Goal: Task Accomplishment & Management: Complete application form

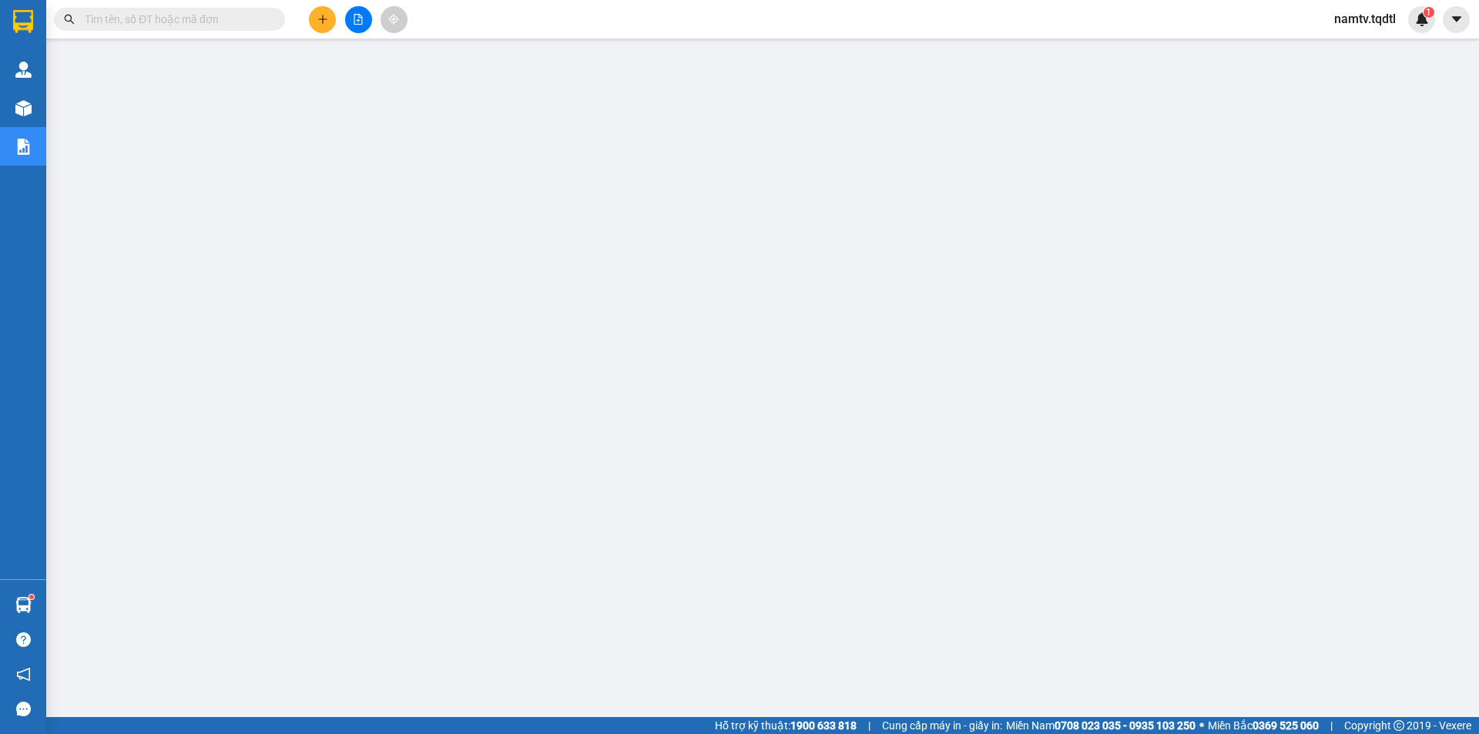
scroll to position [30, 0]
click at [327, 21] on icon "plus" at bounding box center [322, 19] width 11 height 11
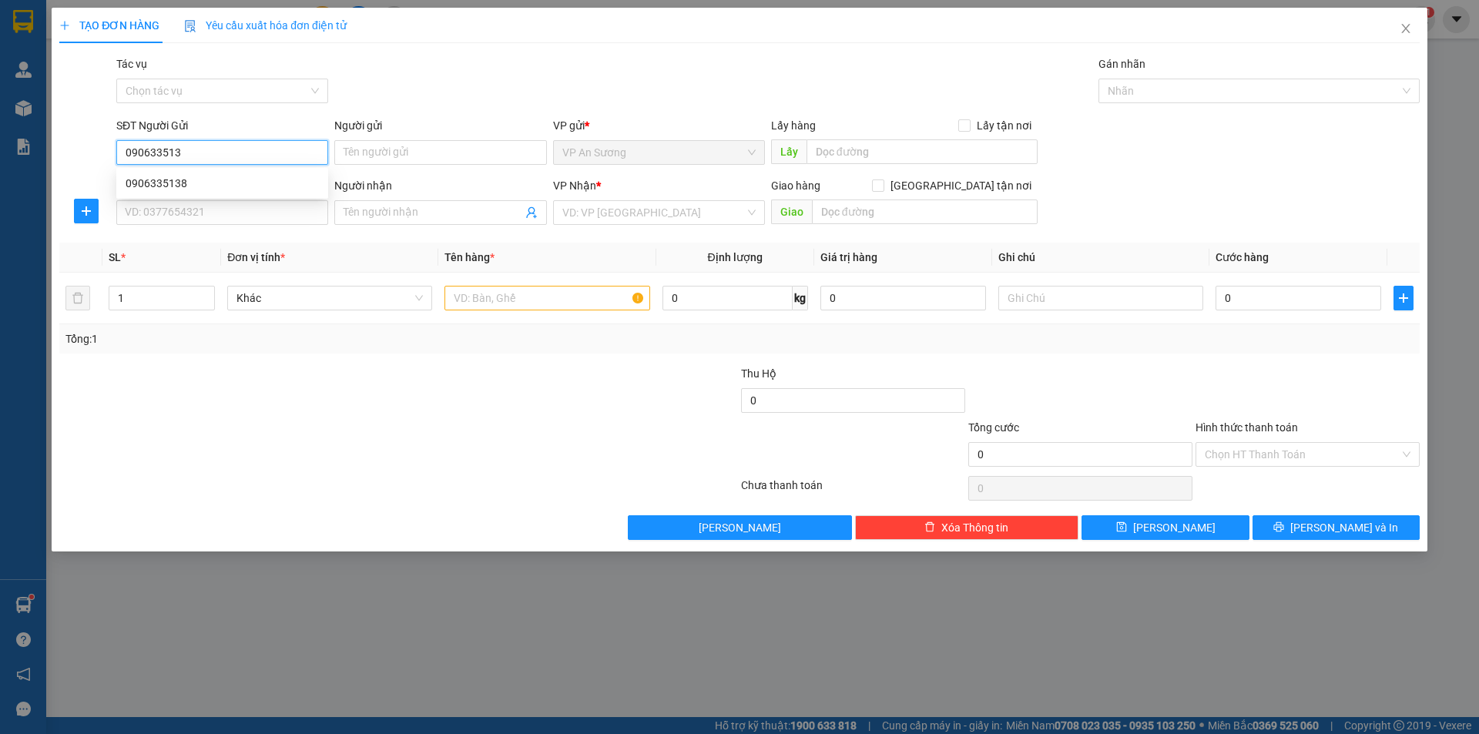
type input "0906335138"
click at [184, 179] on div "0906335138" at bounding box center [222, 183] width 193 height 17
type input "0901123688"
type input "150.000"
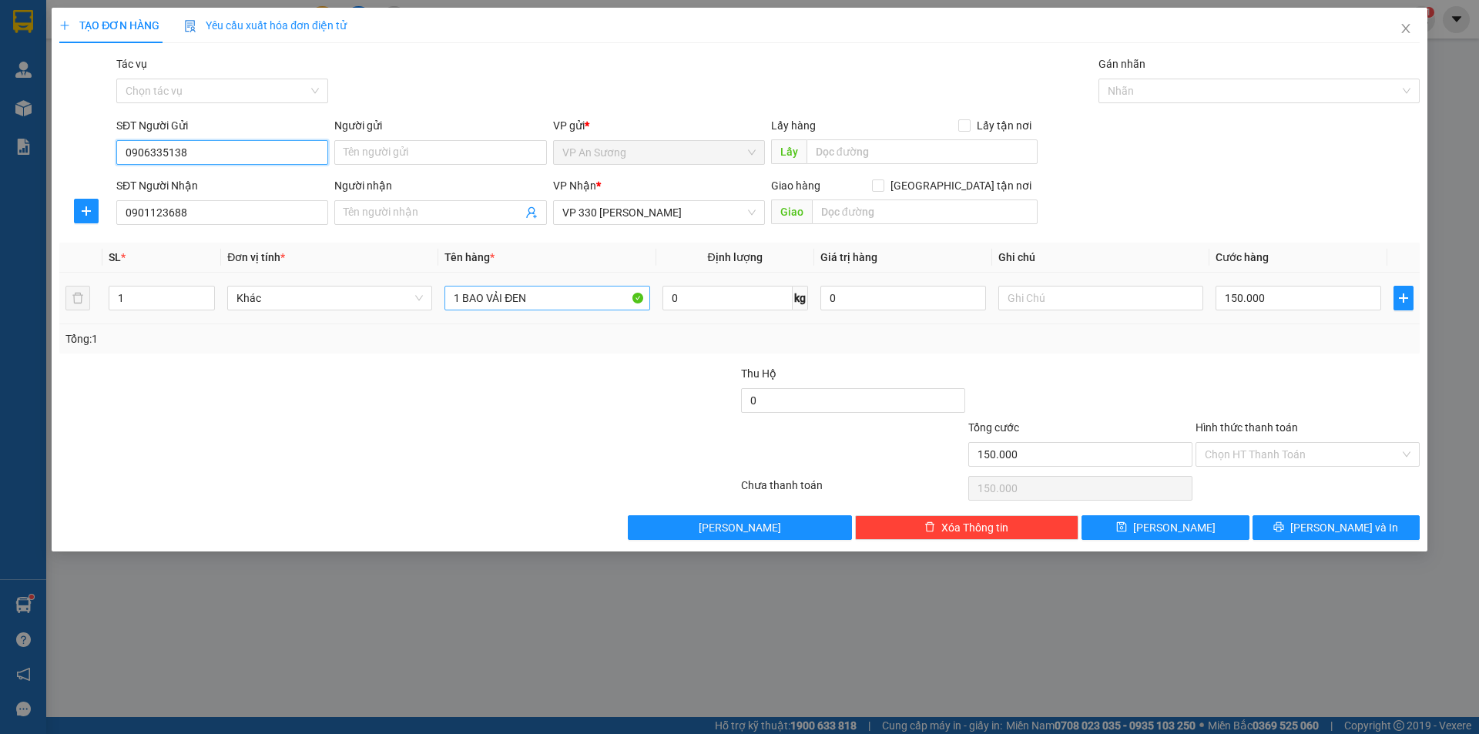
type input "0906335138"
drag, startPoint x: 557, startPoint y: 293, endPoint x: 504, endPoint y: 310, distance: 55.5
click at [504, 310] on input "1 BAO VẢI ĐEN" at bounding box center [546, 298] width 205 height 25
type input "1 BAO VẢI"
click at [1275, 290] on input "150.000" at bounding box center [1298, 298] width 166 height 25
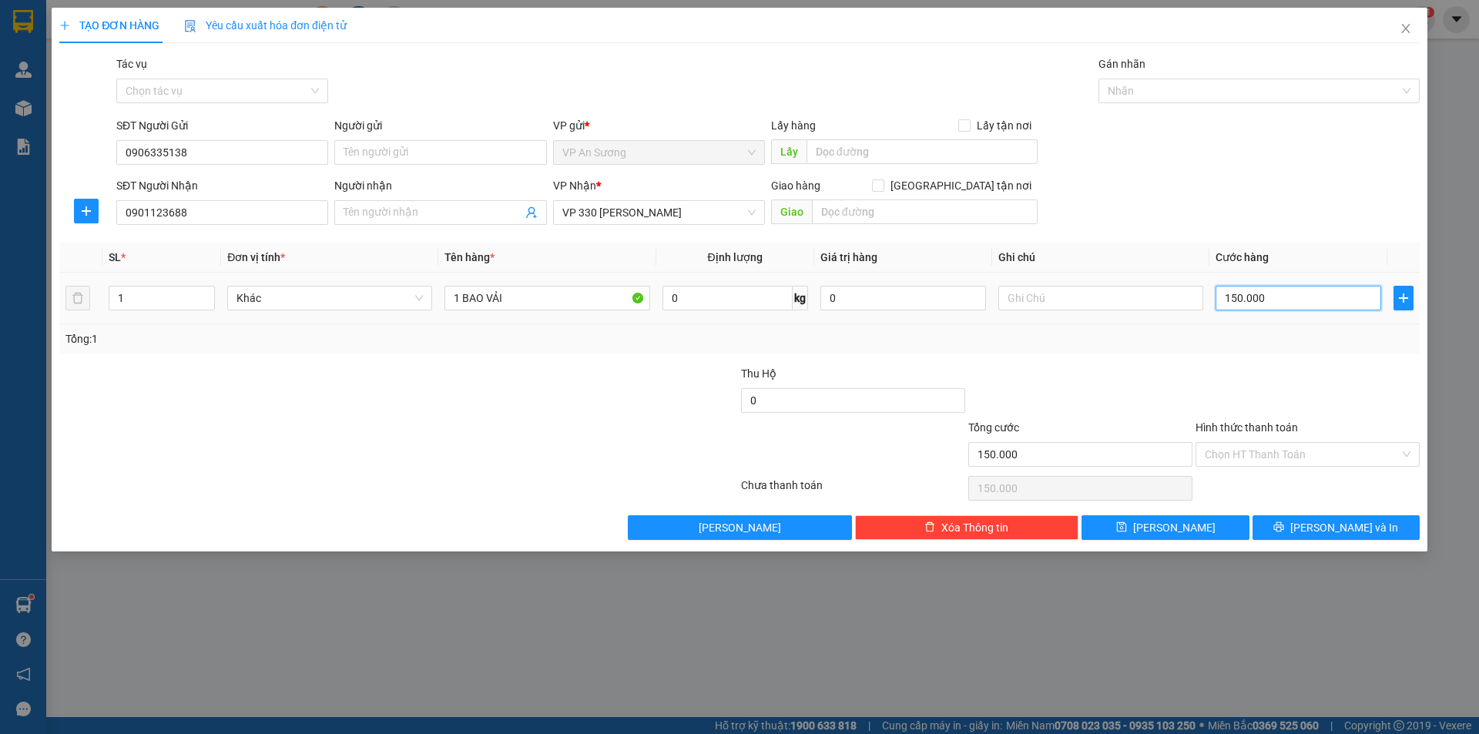
type input "2"
type input "20"
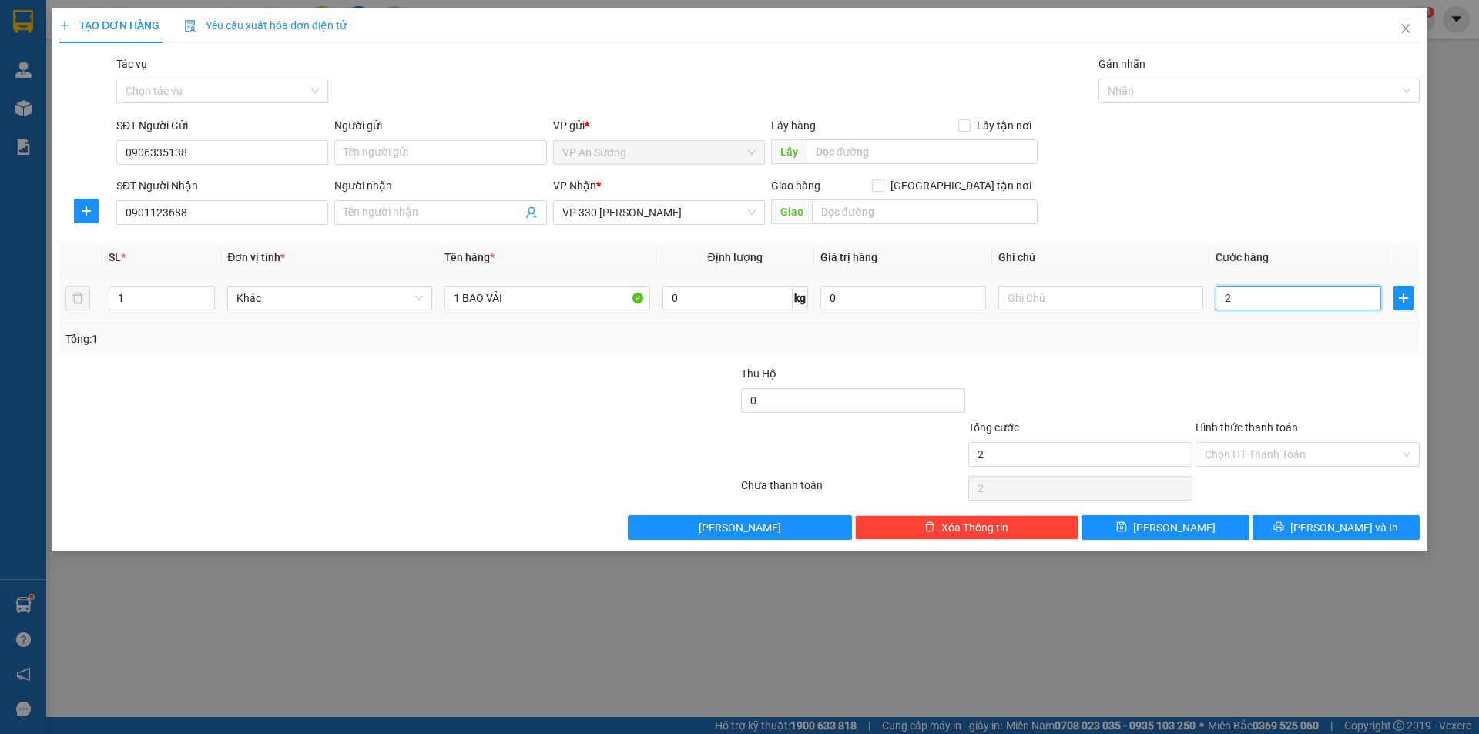
type input "20"
type input "200"
type input "200.000"
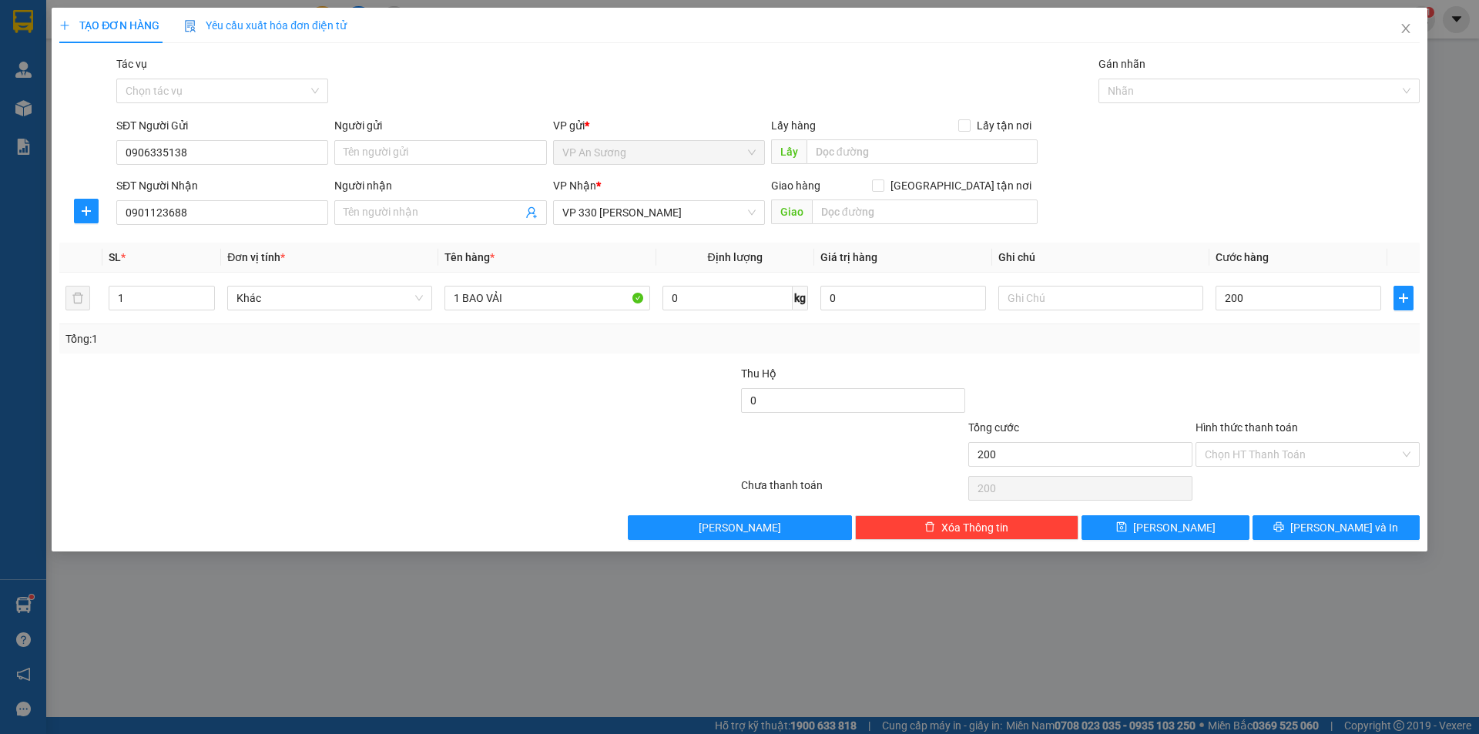
type input "200.000"
click at [1054, 424] on div "Tổng cước" at bounding box center [1080, 430] width 224 height 23
click at [1349, 530] on span "[PERSON_NAME] và In" at bounding box center [1344, 527] width 108 height 17
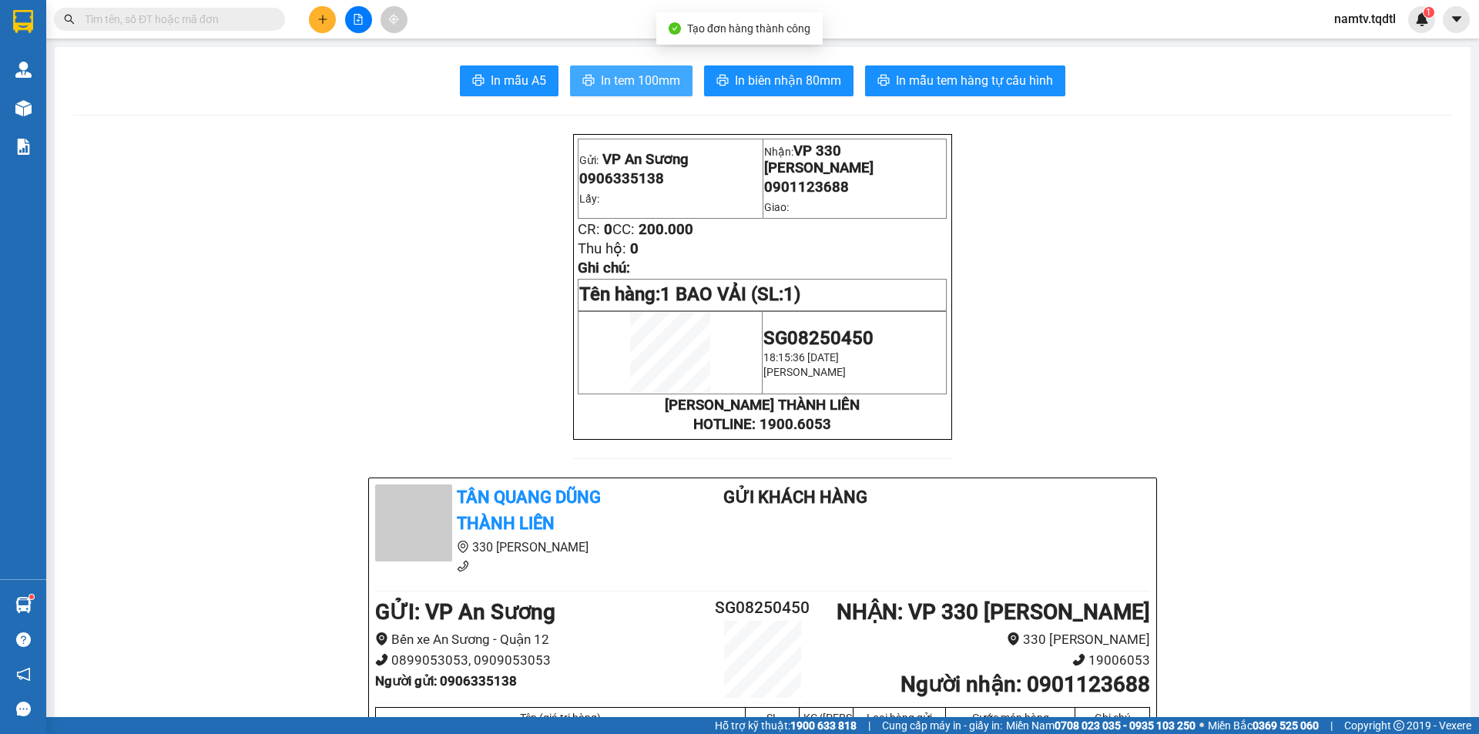
click at [583, 78] on icon "printer" at bounding box center [589, 80] width 12 height 11
click at [754, 87] on span "In biên nhận 80mm" at bounding box center [788, 80] width 106 height 19
click at [314, 15] on button at bounding box center [322, 19] width 27 height 27
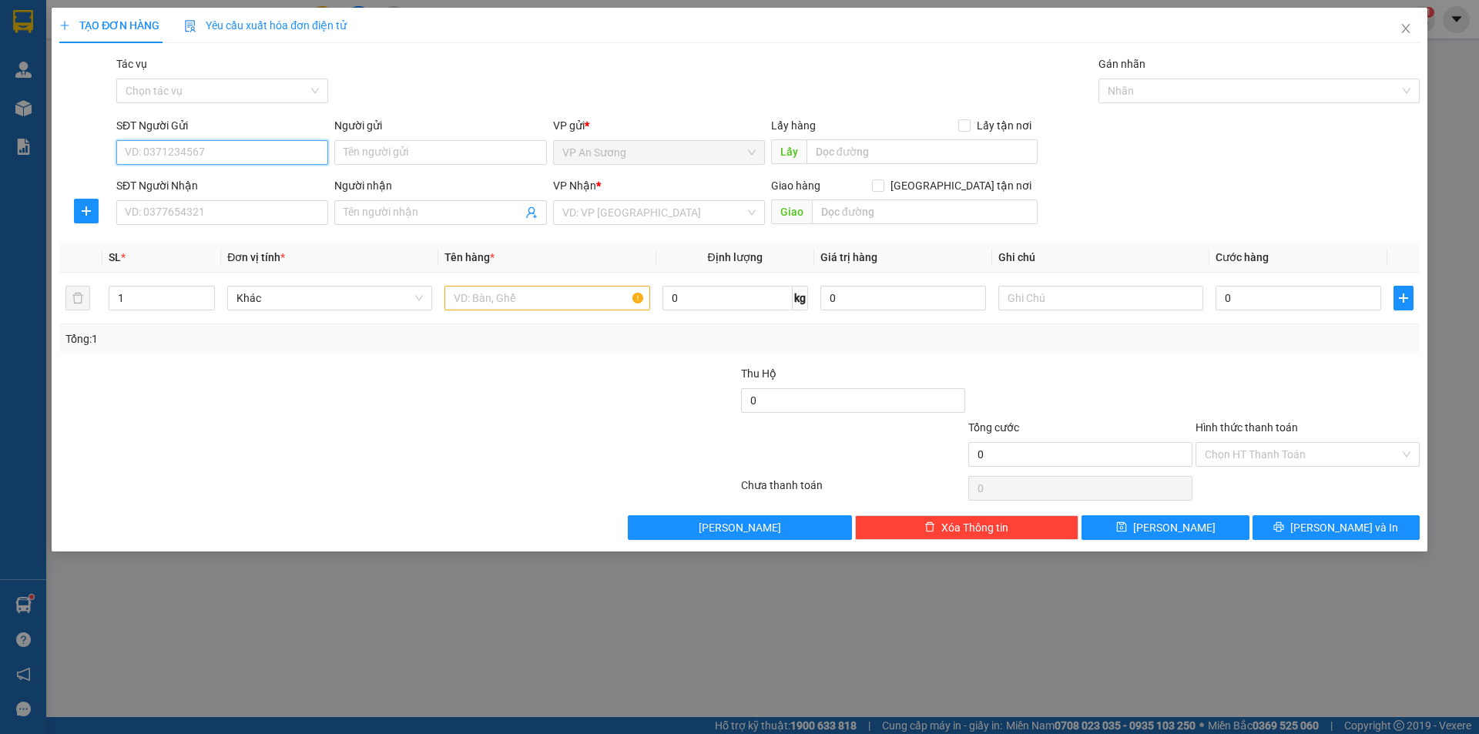
click at [214, 148] on input "SĐT Người Gửi" at bounding box center [222, 152] width 212 height 25
click at [186, 151] on input "SĐT Người Gửi" at bounding box center [222, 152] width 212 height 25
type input "0937600857"
click at [297, 213] on input "SĐT Người Nhận" at bounding box center [222, 212] width 212 height 25
click at [181, 217] on input "SĐT Người Nhận" at bounding box center [222, 212] width 212 height 25
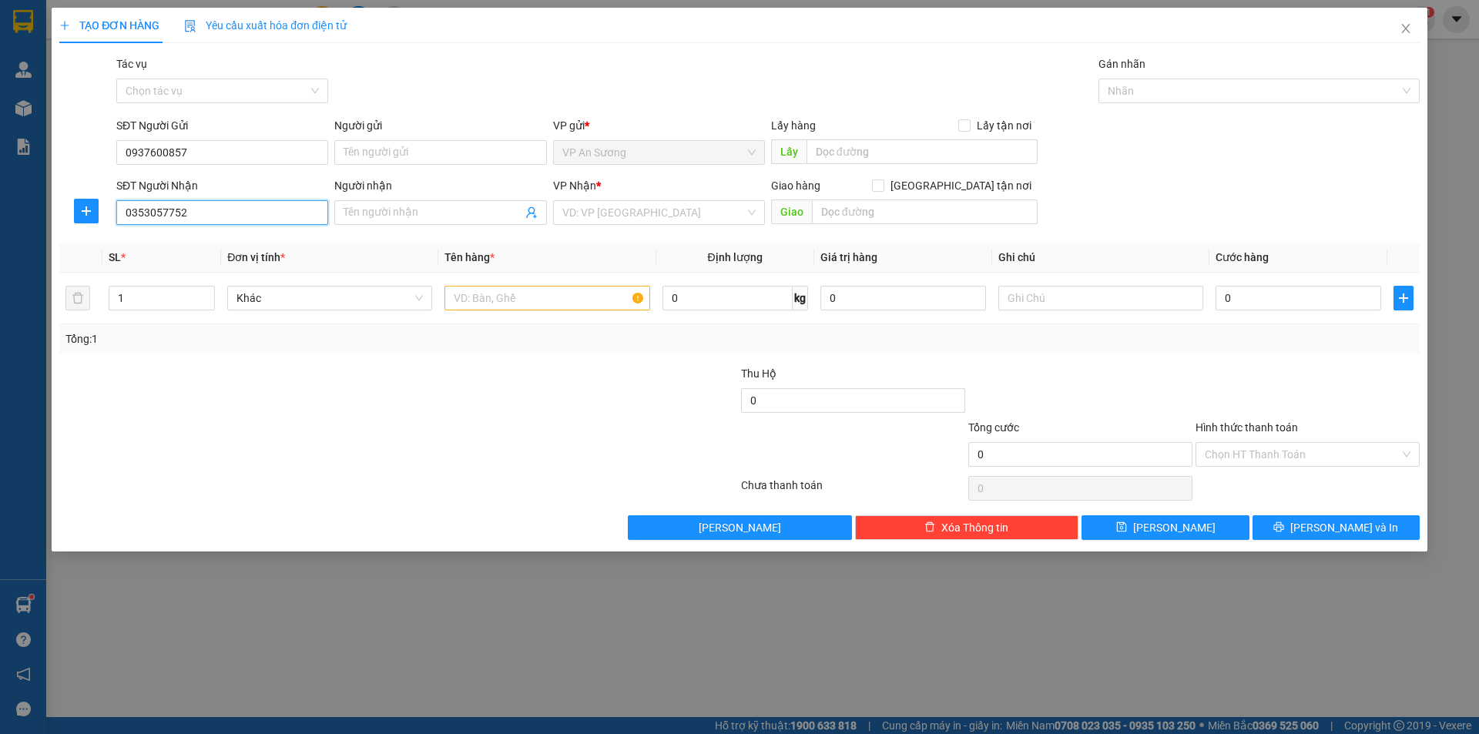
type input "0353057752"
click at [668, 232] on div "Transit Pickup Surcharge Ids Transit Deliver Surcharge Ids Transit Deliver Surc…" at bounding box center [739, 297] width 1360 height 484
click at [668, 226] on div "VP Nhận * VD: VP [GEOGRAPHIC_DATA]" at bounding box center [659, 204] width 212 height 54
click at [622, 206] on input "search" at bounding box center [653, 212] width 183 height 23
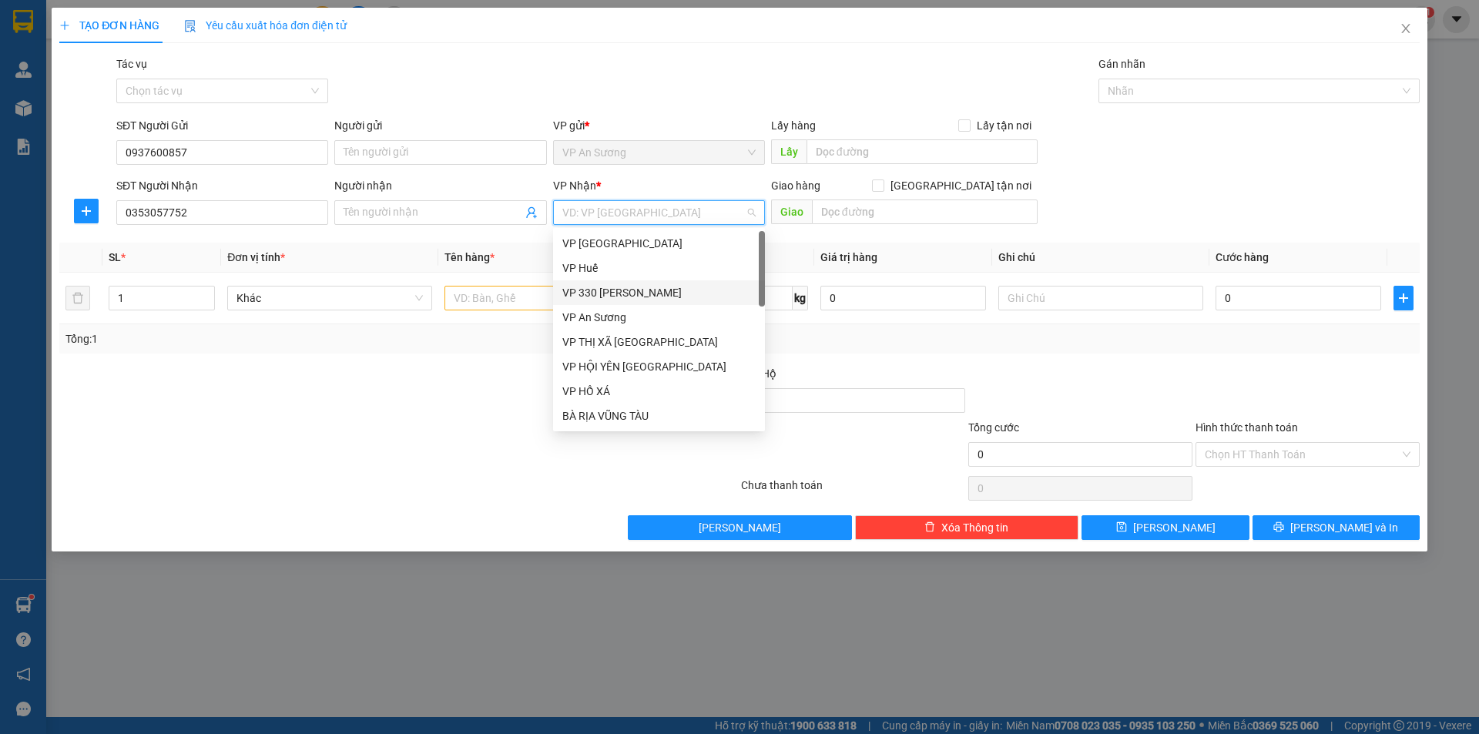
click at [620, 293] on div "VP 330 [PERSON_NAME]" at bounding box center [658, 292] width 193 height 17
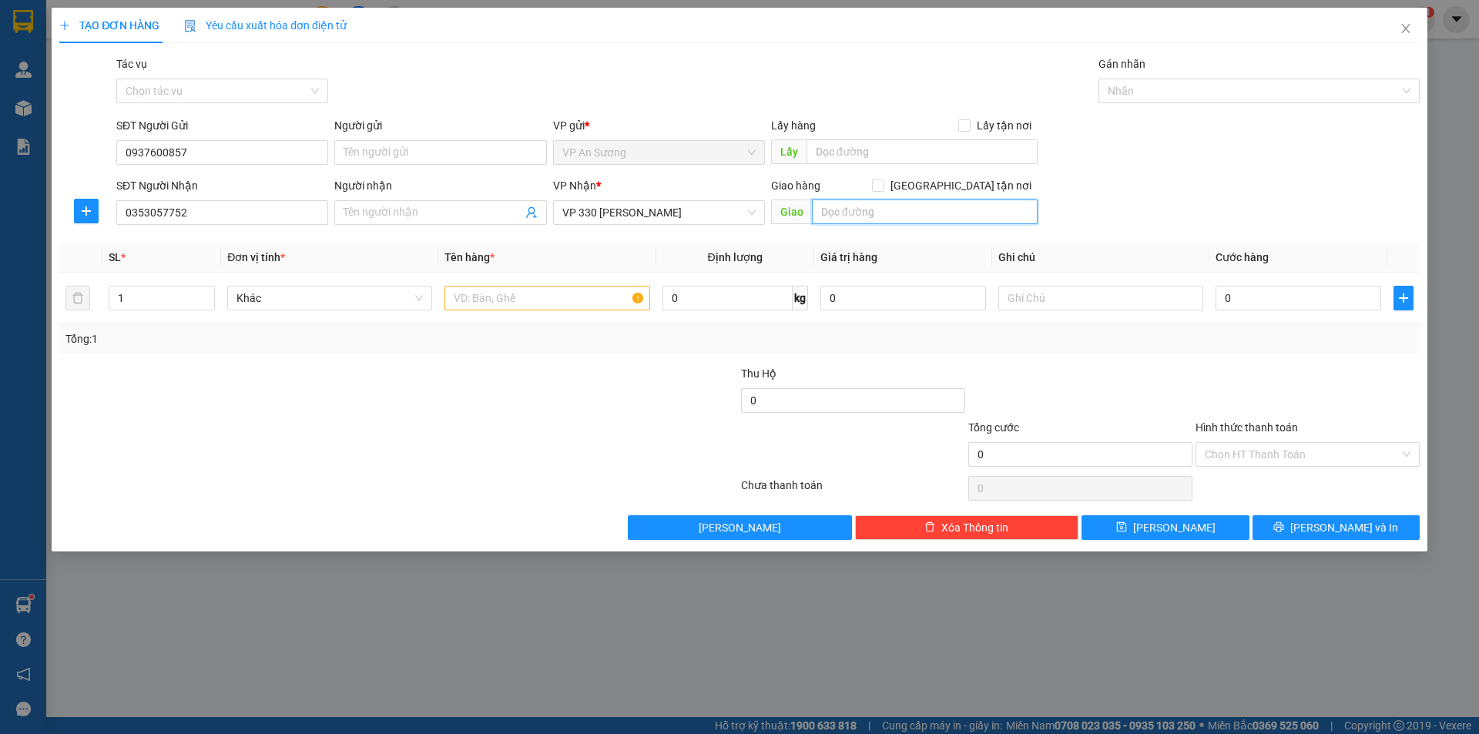
drag, startPoint x: 964, startPoint y: 221, endPoint x: 953, endPoint y: 216, distance: 11.7
click at [962, 218] on input "text" at bounding box center [925, 211] width 226 height 25
click at [502, 293] on input "text" at bounding box center [546, 298] width 205 height 25
type input "1 THÙNG XỐP"
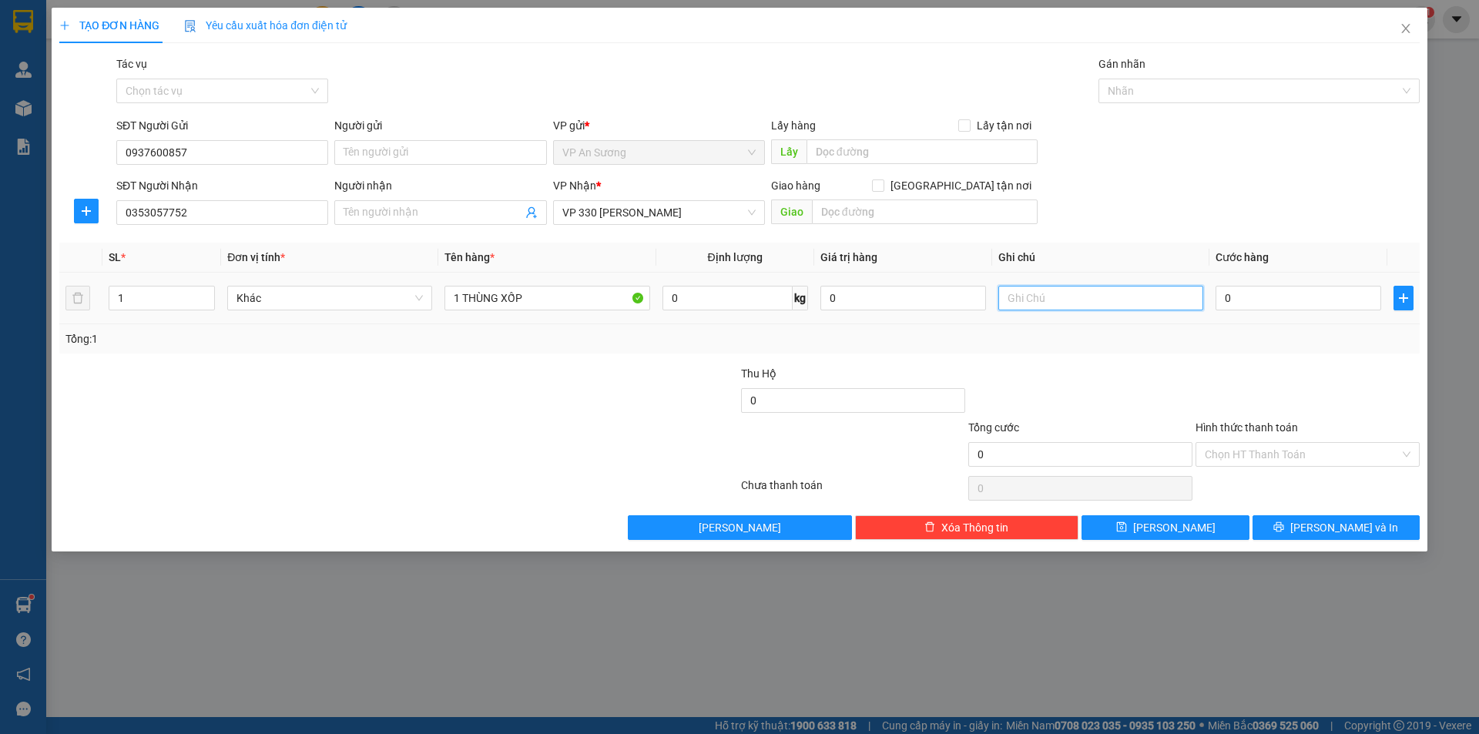
click at [1104, 302] on input "text" at bounding box center [1100, 298] width 205 height 25
type input "VỠ XE KHÔNG CHỊU TRÁCH NHIỆM"
click at [1255, 309] on input "0" at bounding box center [1298, 298] width 166 height 25
type input "1"
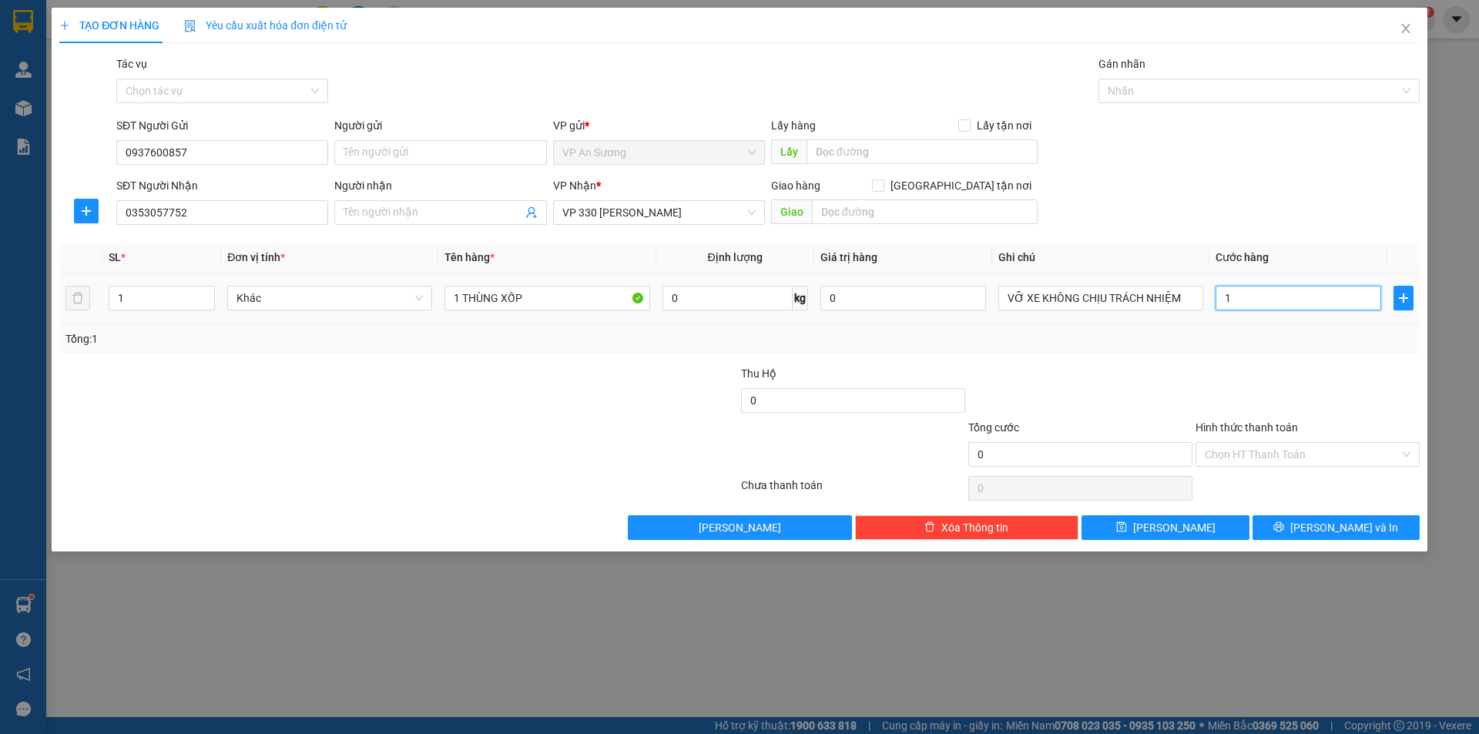
type input "1"
type input "10"
type input "100"
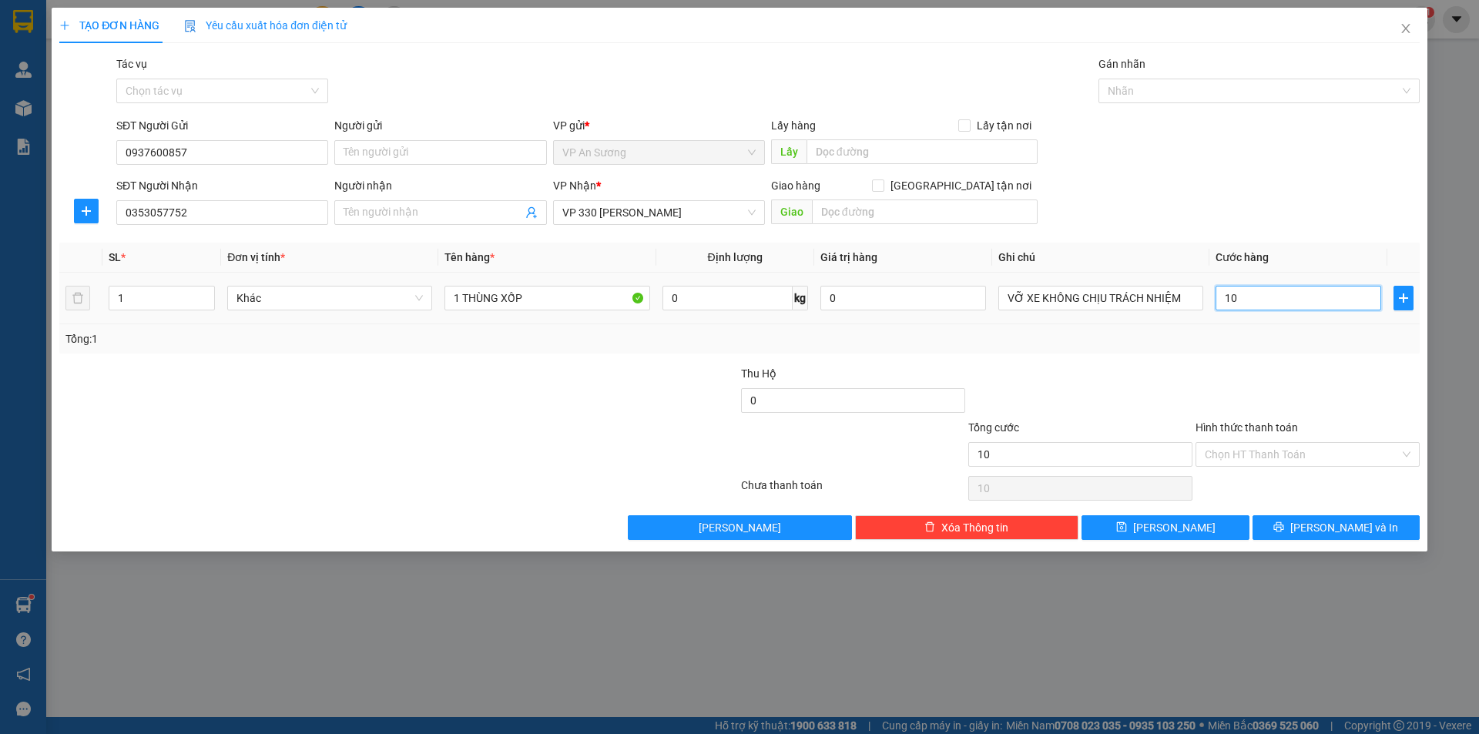
type input "100"
type input "100.000"
click at [1094, 381] on div at bounding box center [1080, 392] width 227 height 54
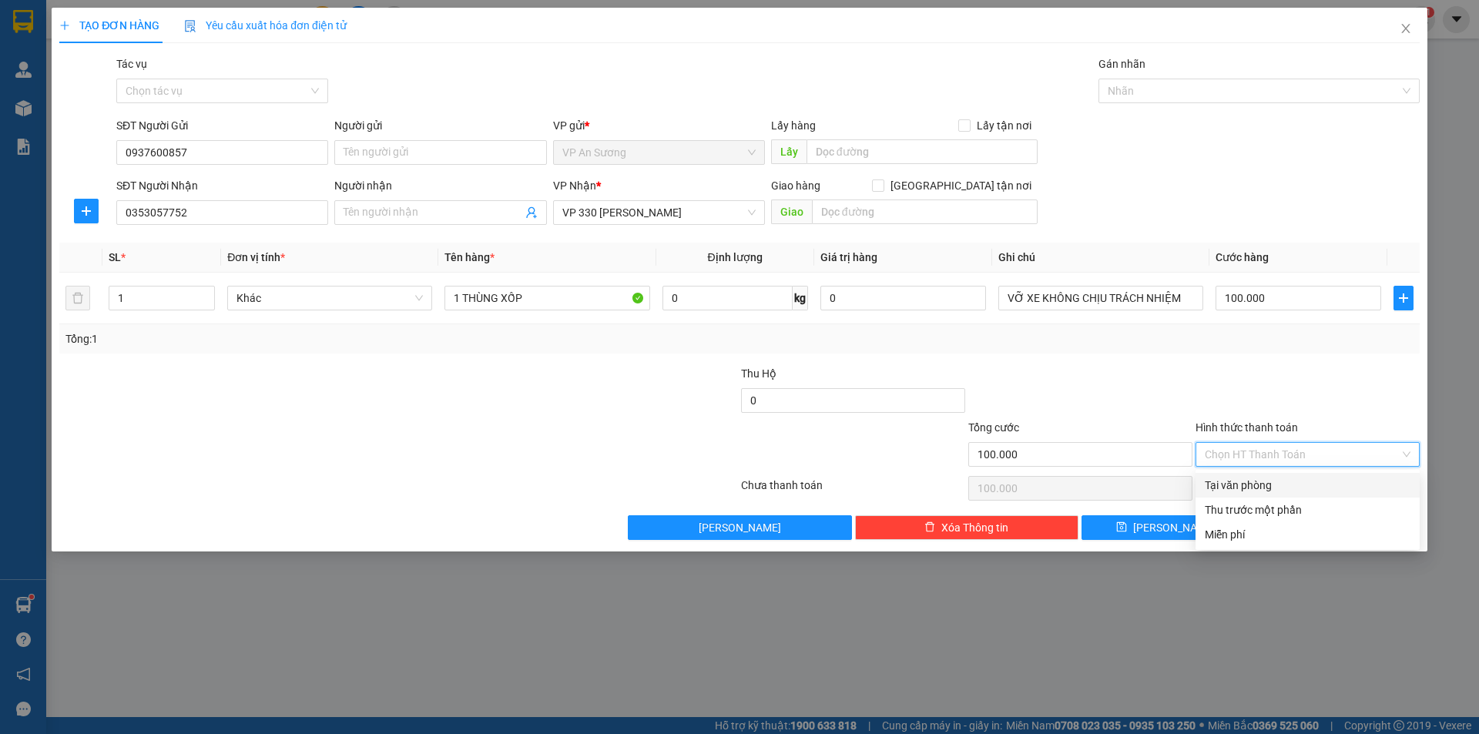
drag, startPoint x: 1355, startPoint y: 443, endPoint x: 1329, endPoint y: 451, distance: 28.0
click at [1355, 443] on input "Hình thức thanh toán" at bounding box center [1302, 454] width 195 height 23
click at [1250, 478] on div "Tại văn phòng" at bounding box center [1308, 485] width 206 height 17
type input "0"
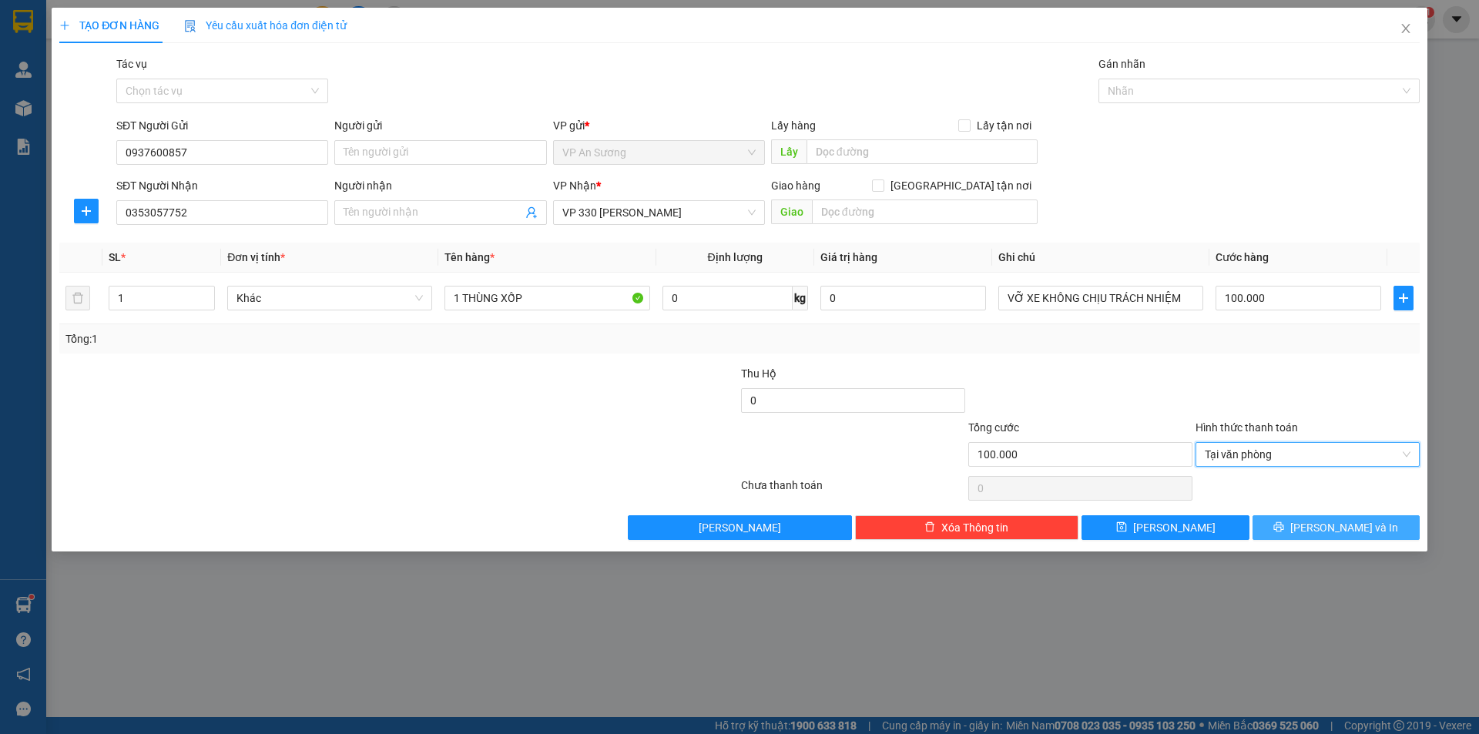
click at [1318, 536] on button "[PERSON_NAME] và In" at bounding box center [1335, 527] width 167 height 25
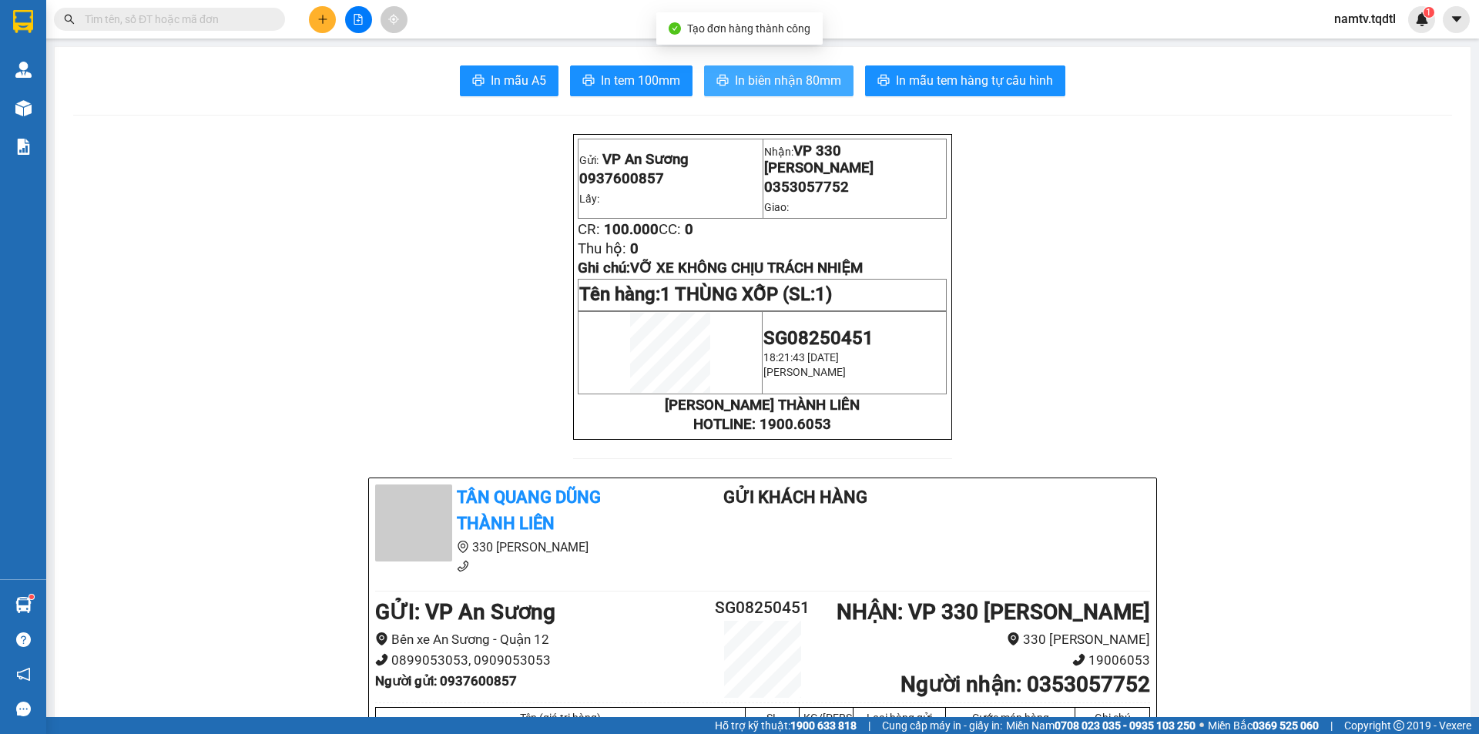
click at [808, 95] on button "In biên nhận 80mm" at bounding box center [778, 80] width 149 height 31
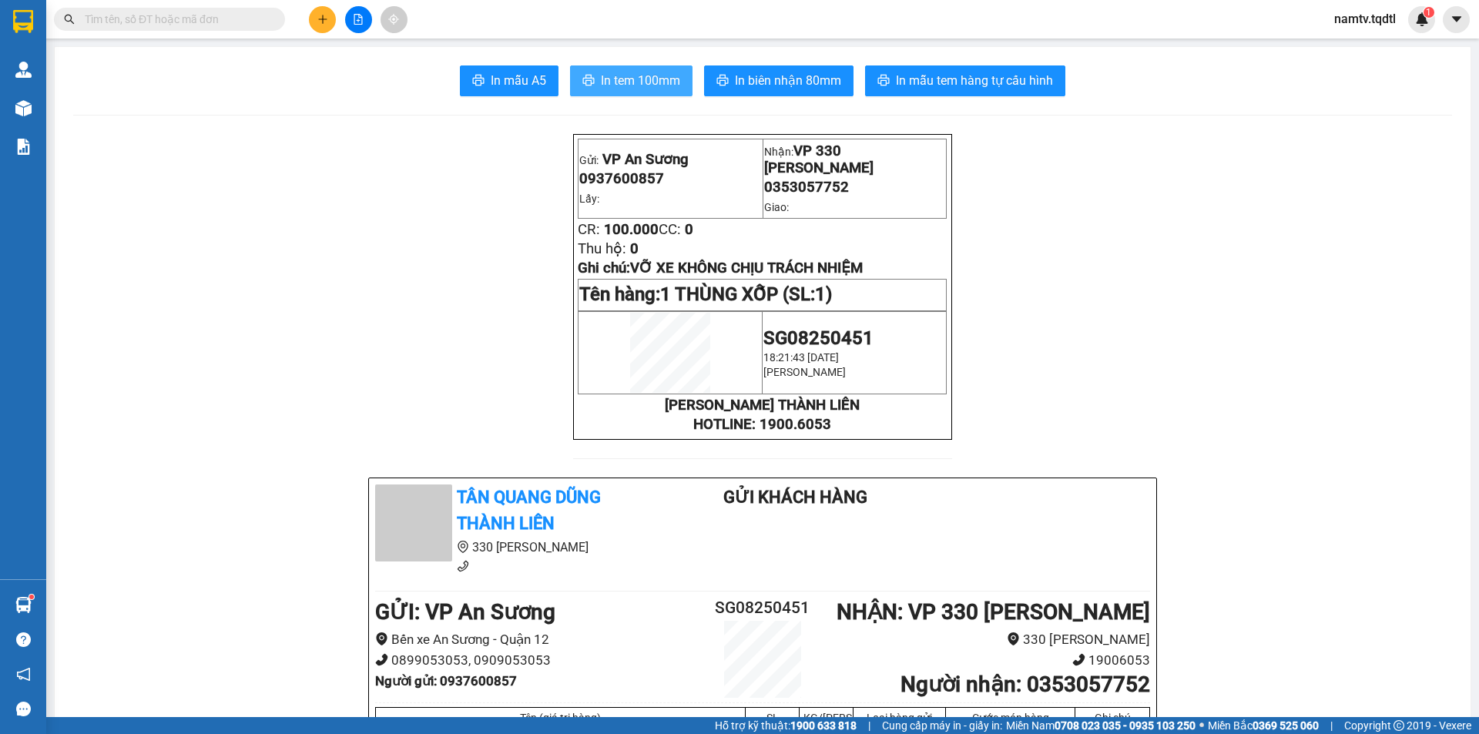
click at [615, 74] on span "In tem 100mm" at bounding box center [640, 80] width 79 height 19
